Goal: Task Accomplishment & Management: Manage account settings

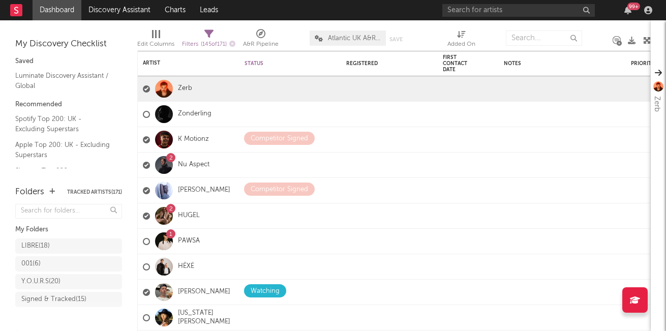
click at [632, 12] on div "99 +" at bounding box center [627, 10] width 15 height 8
click at [627, 12] on icon "button" at bounding box center [627, 10] width 7 height 8
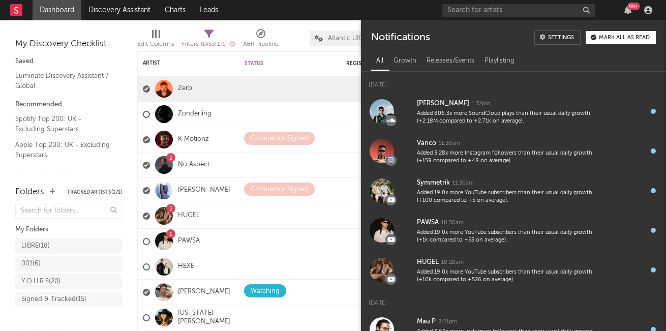
click at [626, 34] on button "Mark all as read" at bounding box center [621, 37] width 70 height 13
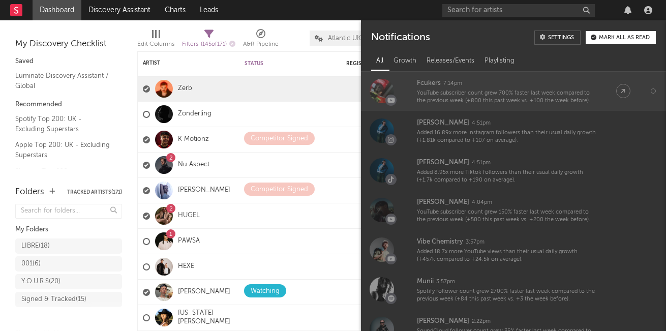
scroll to position [455, 0]
